Goal: Task Accomplishment & Management: Use online tool/utility

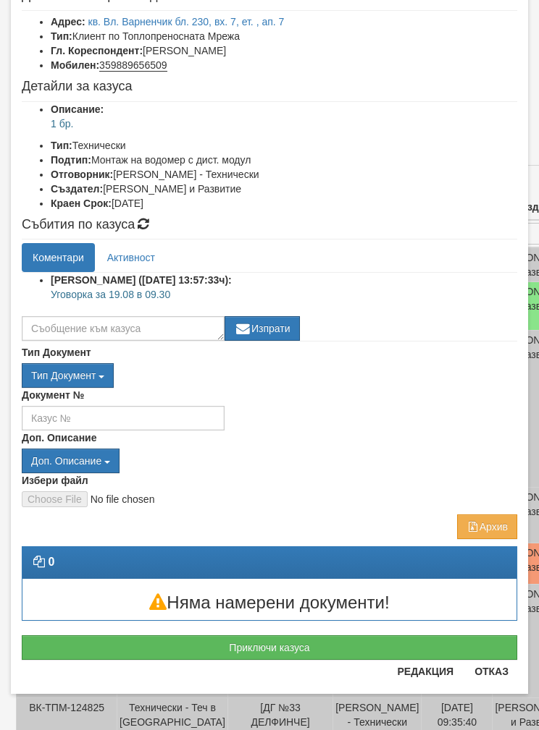
scroll to position [93, 0]
click at [190, 599] on h3 "Няма намерени документи!" at bounding box center [269, 603] width 494 height 19
click at [125, 641] on button "Приключи казуса" at bounding box center [269, 648] width 495 height 25
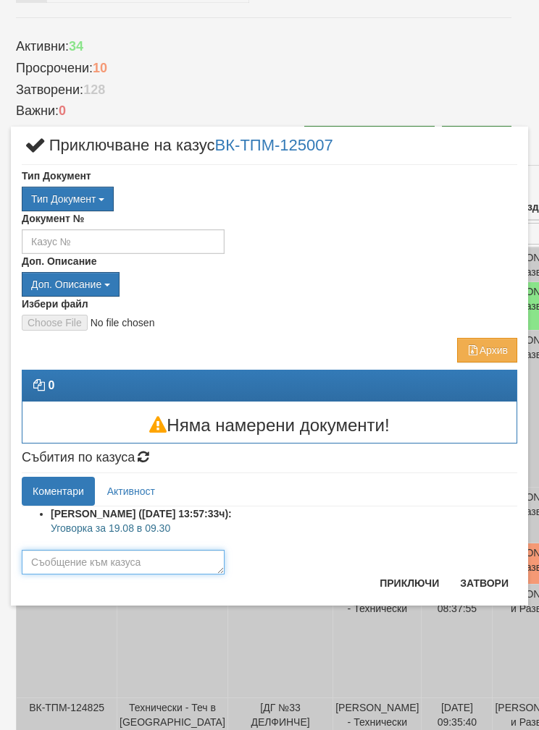
click at [62, 551] on textarea at bounding box center [123, 562] width 203 height 25
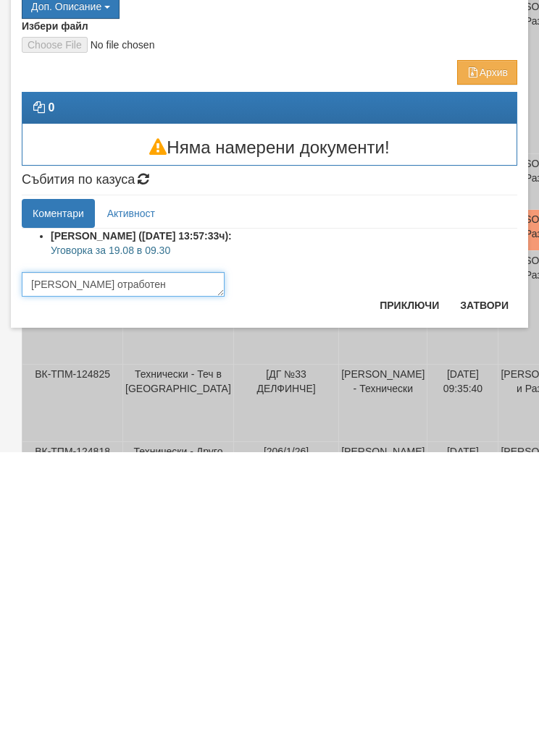
type textarea "Казуса отработен"
click at [410, 572] on button "Приключи" at bounding box center [409, 583] width 77 height 23
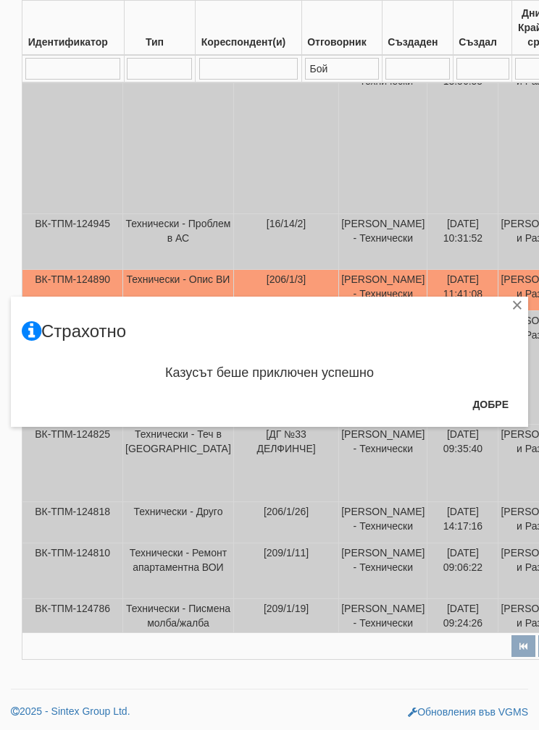
click at [494, 404] on button "Добре" at bounding box center [490, 404] width 54 height 23
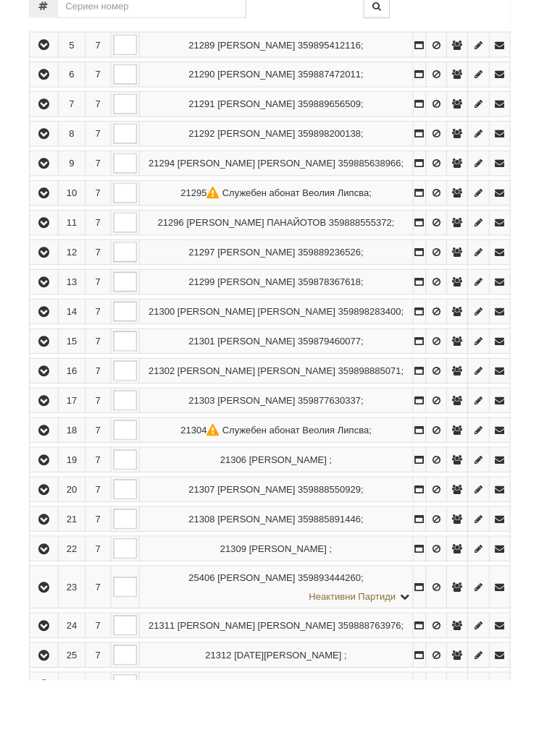
scroll to position [497, 0]
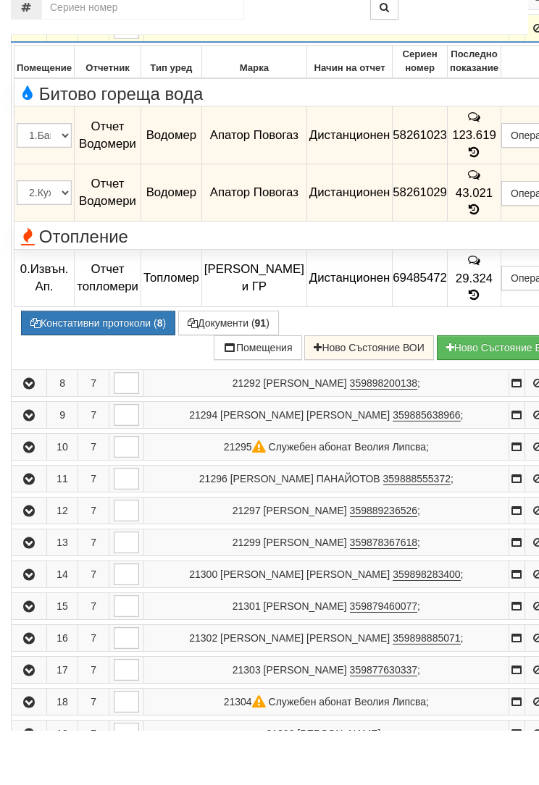
click at [84, 365] on button "Констативни протоколи ( 8 )" at bounding box center [98, 377] width 154 height 25
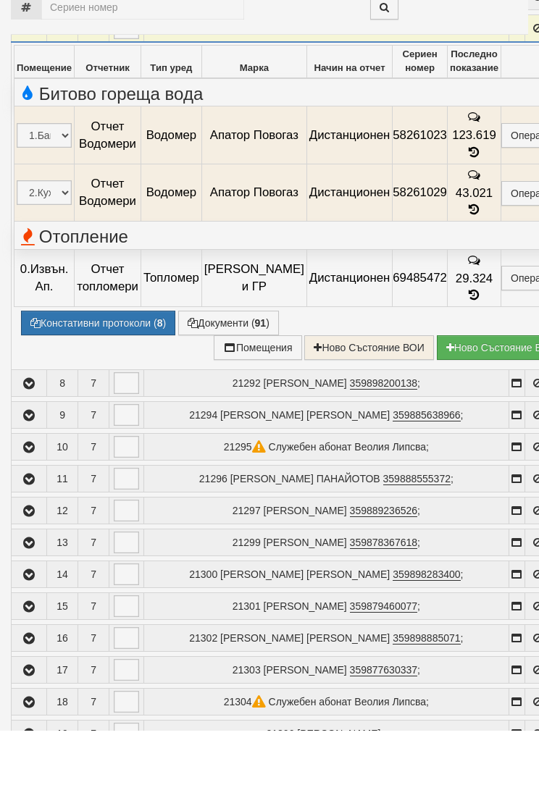
select select "1"
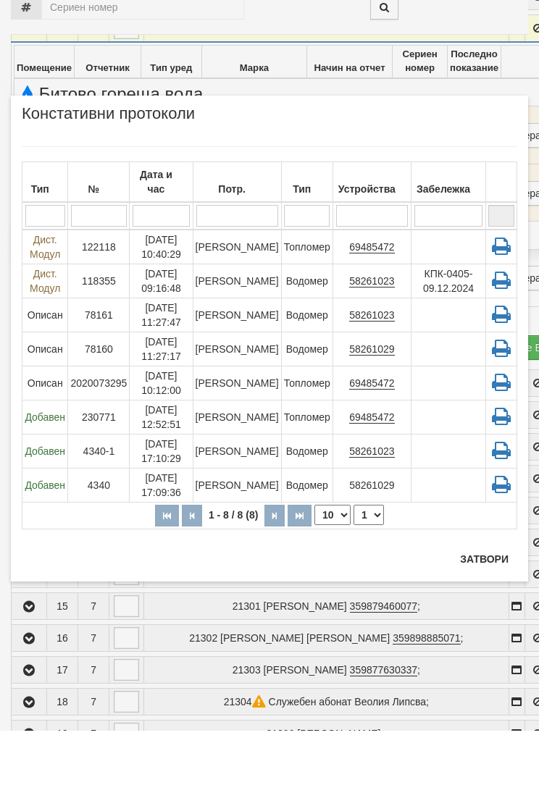
click at [137, 318] on td "[DATE] 09:16:48" at bounding box center [161, 335] width 63 height 34
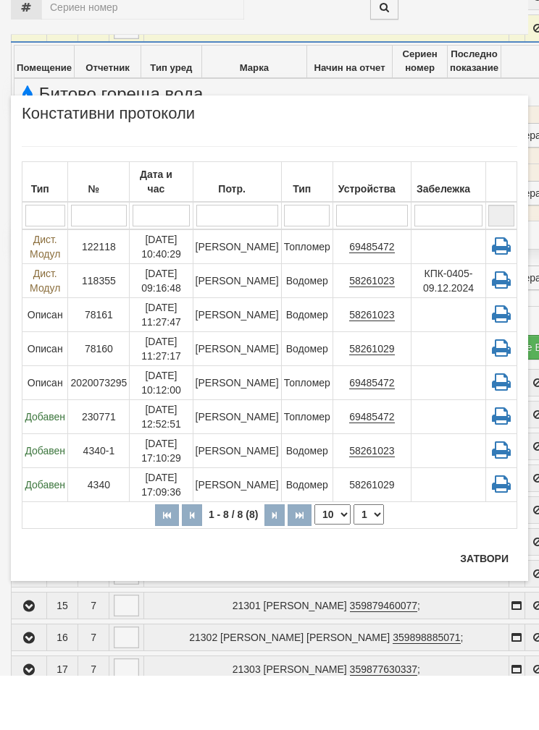
scroll to position [552, 0]
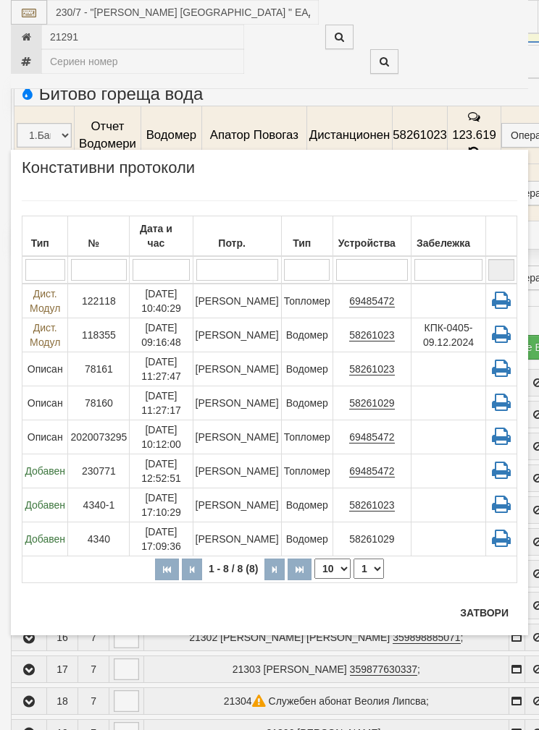
click at [476, 616] on button "Затвори" at bounding box center [484, 613] width 66 height 23
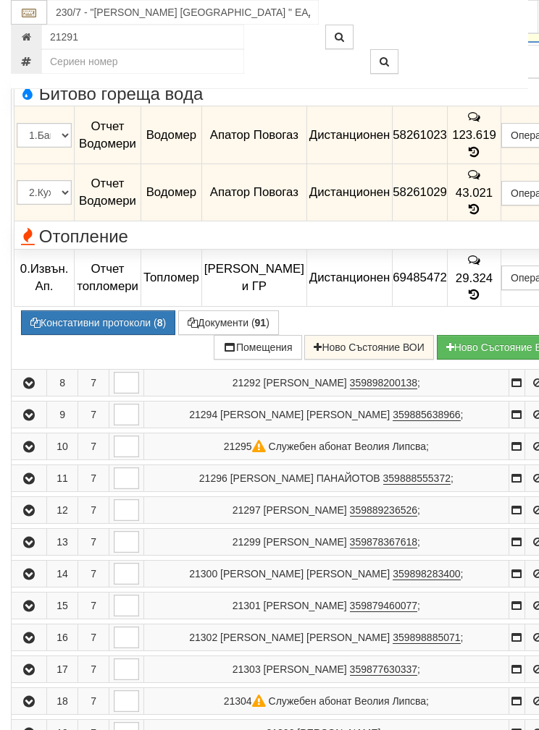
click at [0, 0] on button "Подмяна" at bounding box center [0, 0] width 0 height 0
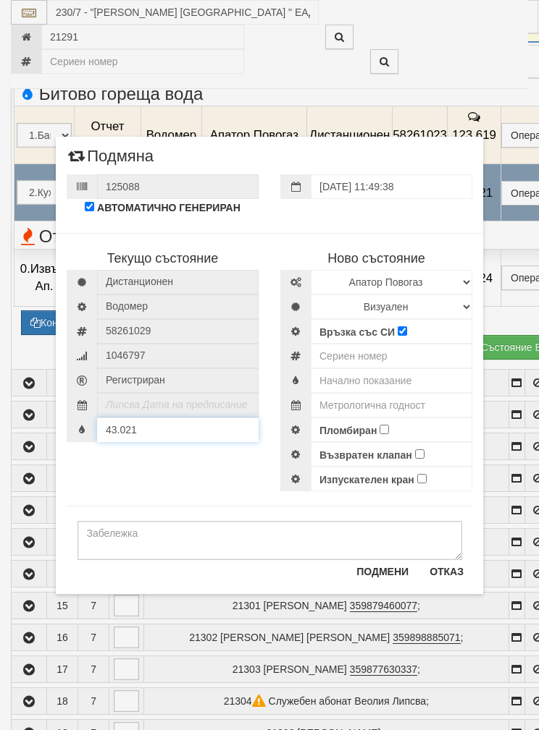
click at [154, 435] on input "43.021" at bounding box center [177, 430] width 161 height 25
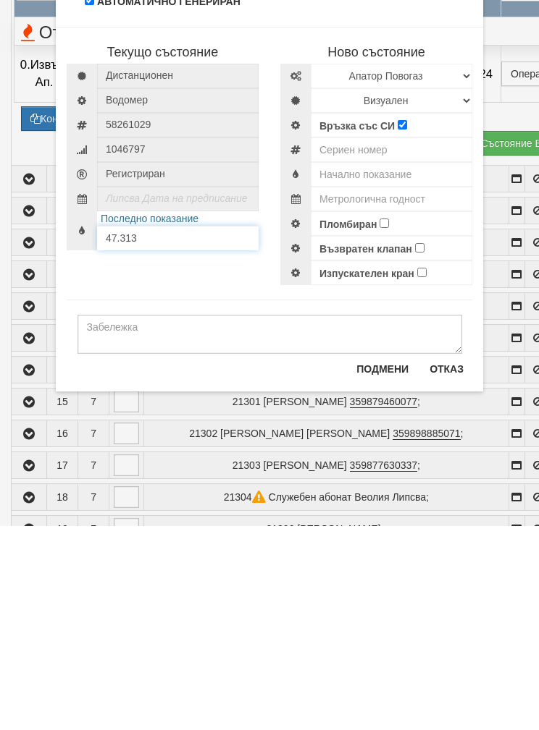
type input "47.313"
click at [361, 268] on select "Избери Марка и модел Апатор Повогаз Друг Кундис Радио Сименс Визуален Сименс Ра…" at bounding box center [391, 280] width 161 height 25
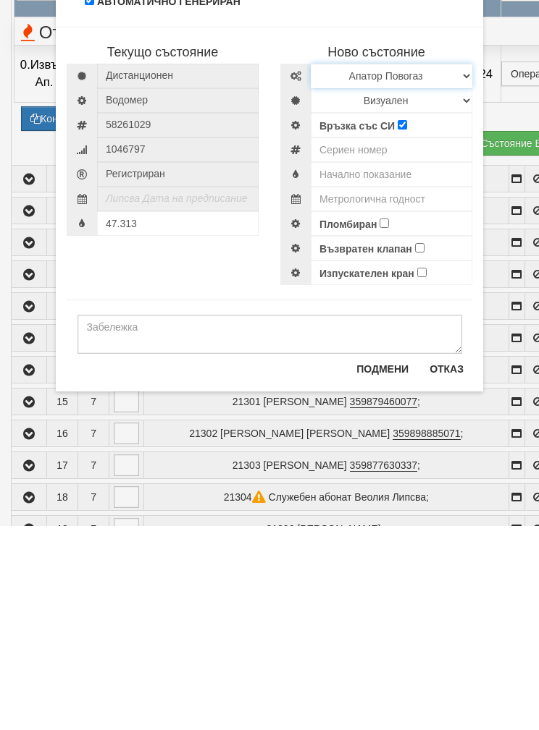
scroll to position [756, 0]
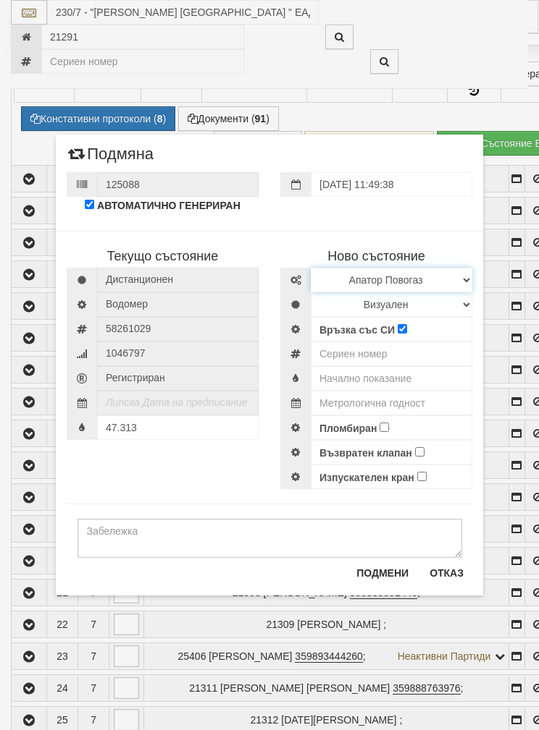
select select "ed08aeea-bb71-eb11-810c-b7de96689bdf"
click at [340, 316] on select "Визуален Дистанционен Изолирана линия БГВ Няма Oтклонение БГВ Няма Щранг БГВ" at bounding box center [391, 304] width 161 height 25
select select "2"
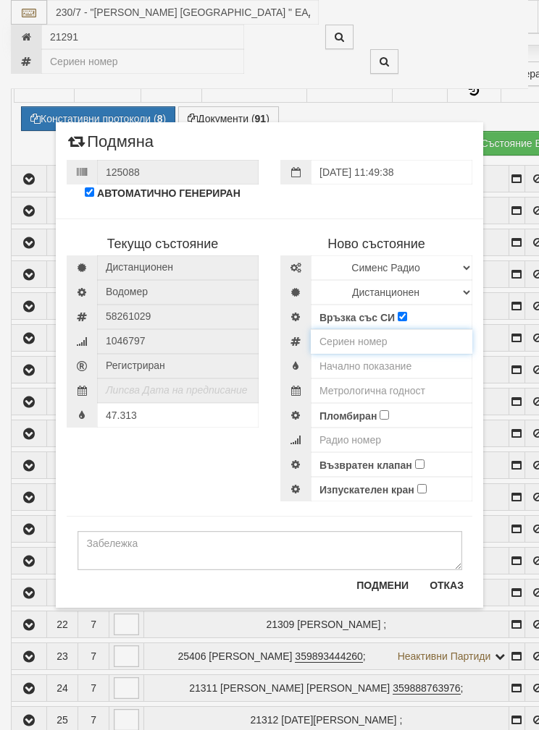
click at [342, 347] on input "number" at bounding box center [391, 341] width 161 height 25
type input "52951864"
click at [337, 363] on input "text" at bounding box center [391, 366] width 161 height 25
type input "0.0"
click at [336, 381] on input "text" at bounding box center [391, 391] width 161 height 25
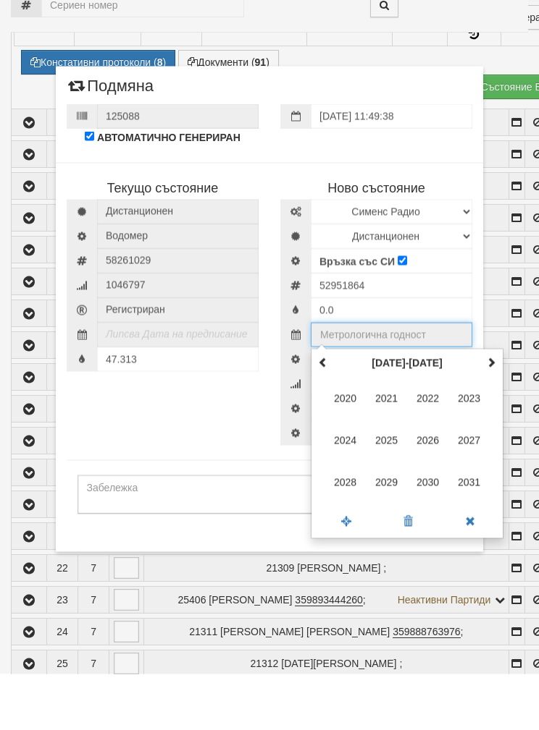
click at [497, 408] on th at bounding box center [490, 419] width 17 height 22
click at [380, 477] on span "2035" at bounding box center [386, 496] width 39 height 39
type input "2035"
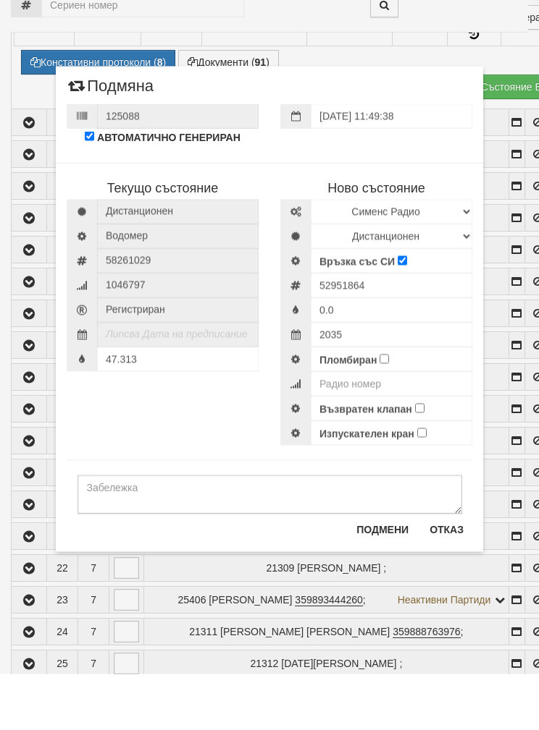
scroll to position [812, 0]
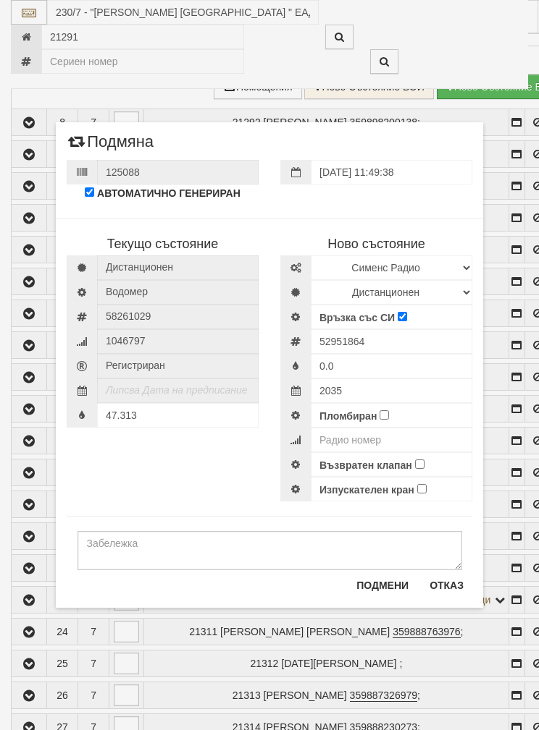
click at [375, 418] on label "Пломбиран" at bounding box center [347, 416] width 57 height 14
click at [379, 418] on input "Пломбиран" at bounding box center [383, 414] width 9 height 9
checkbox input "true"
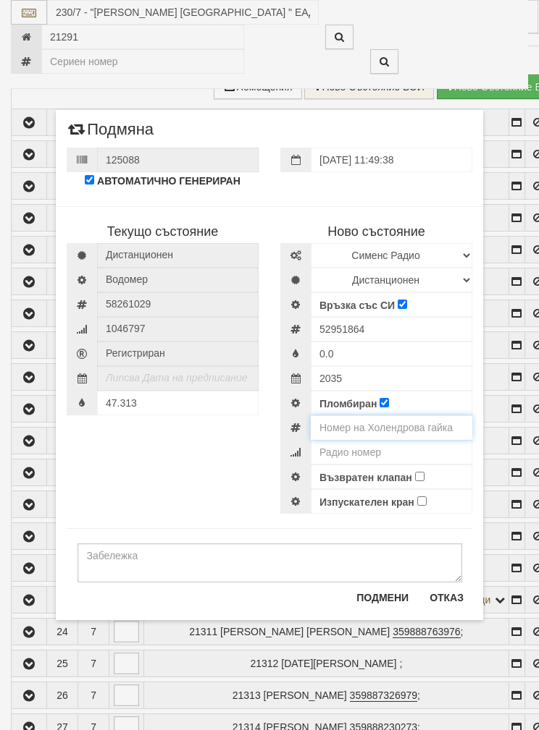
click at [336, 422] on input "number" at bounding box center [391, 428] width 161 height 25
type input "0002354"
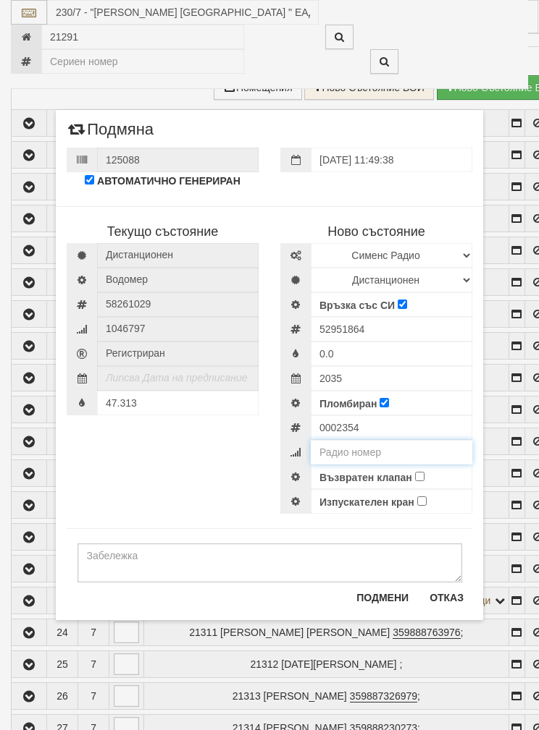
click at [337, 451] on input "number" at bounding box center [391, 452] width 161 height 25
type input "52951864"
click at [415, 479] on input "Възвратен клапан" at bounding box center [419, 476] width 9 height 9
checkbox input "true"
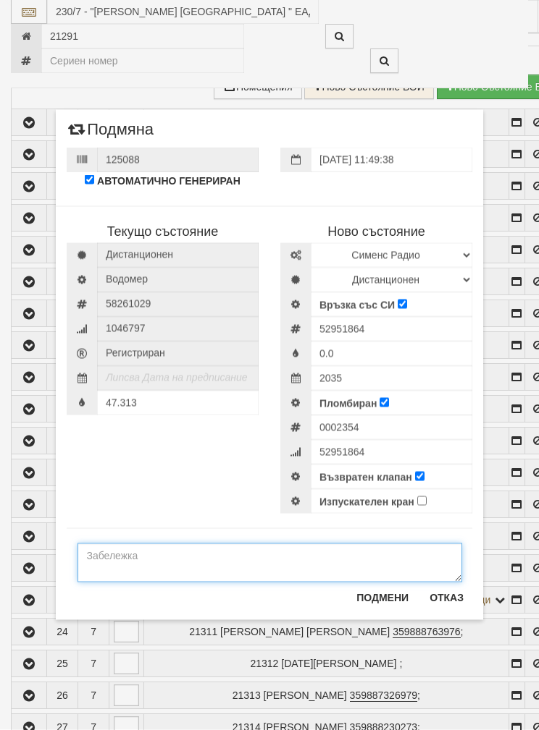
click at [206, 553] on textarea at bounding box center [269, 563] width 384 height 39
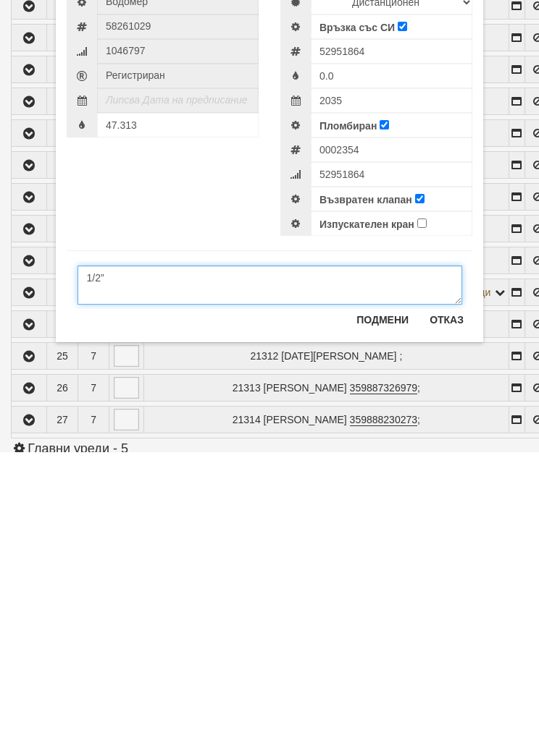
type textarea "1/2”"
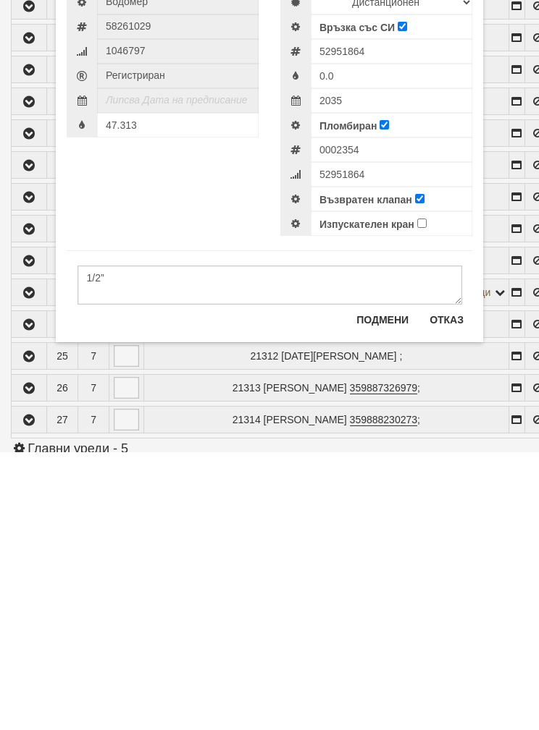
click at [372, 586] on button "Подмени" at bounding box center [381, 597] width 69 height 23
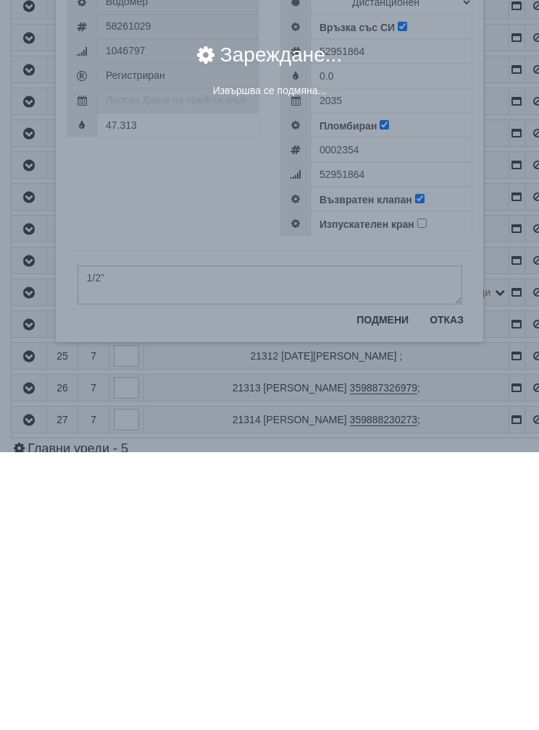
scroll to position [1121, 0]
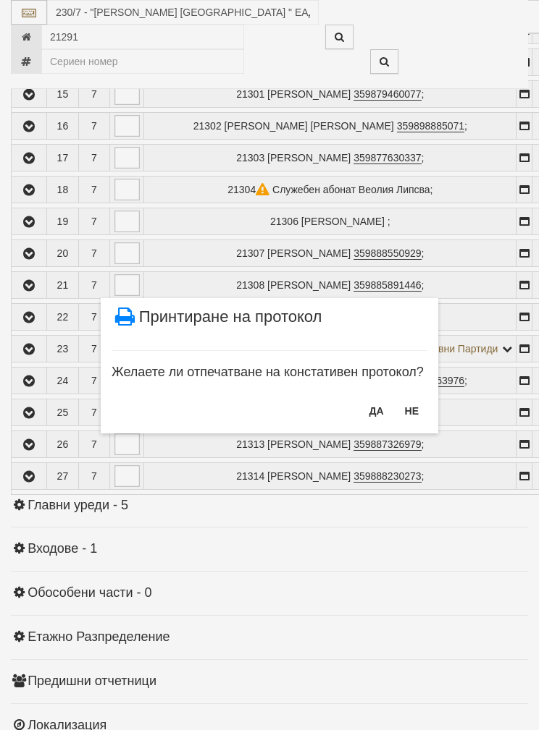
click at [408, 411] on button "НЕ" at bounding box center [411, 411] width 31 height 23
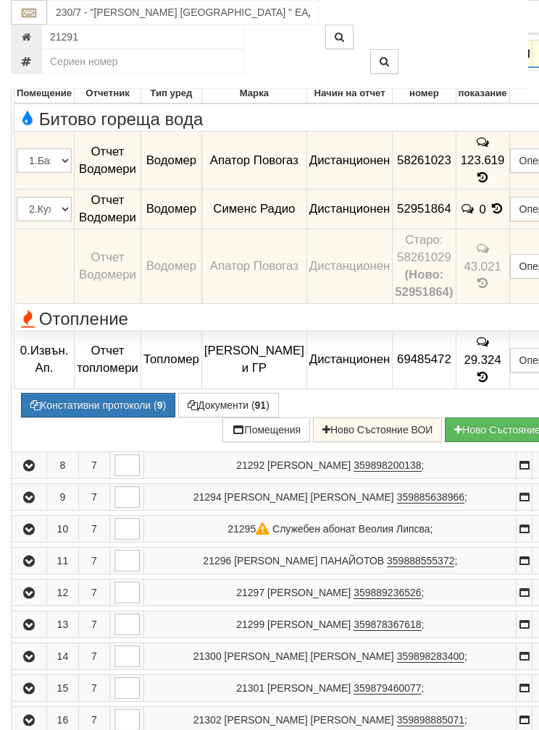
scroll to position [526, 0]
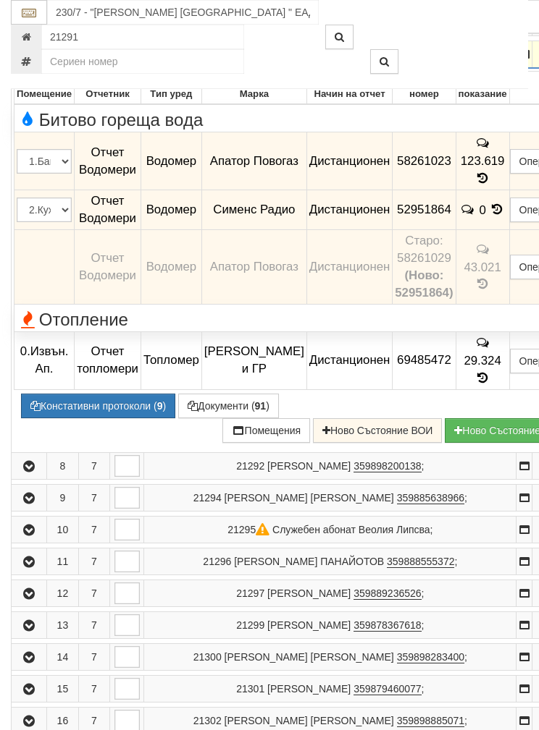
click at [80, 414] on button "Констативни протоколи ( 9 )" at bounding box center [98, 406] width 154 height 25
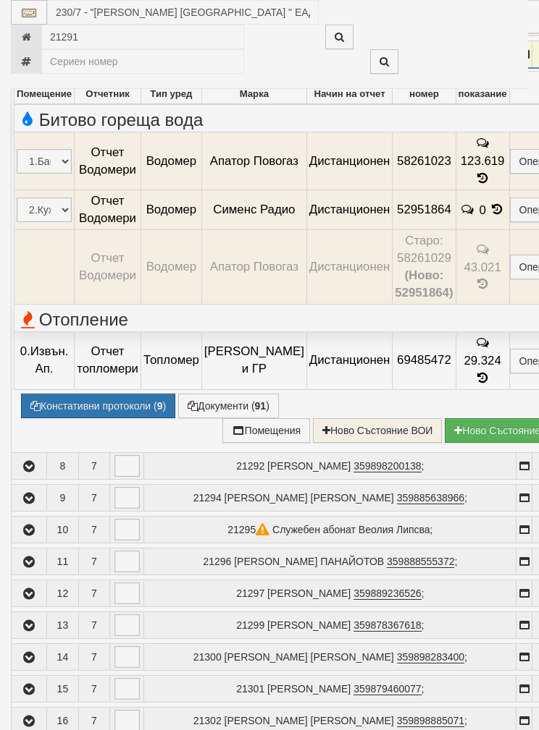
select select "1"
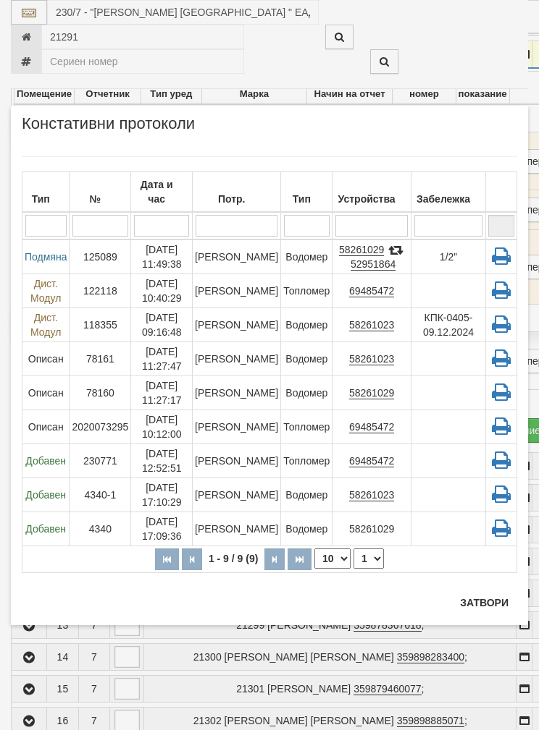
click at [167, 324] on td "[DATE] 09:16:48" at bounding box center [162, 325] width 62 height 34
